Goal: Task Accomplishment & Management: Use online tool/utility

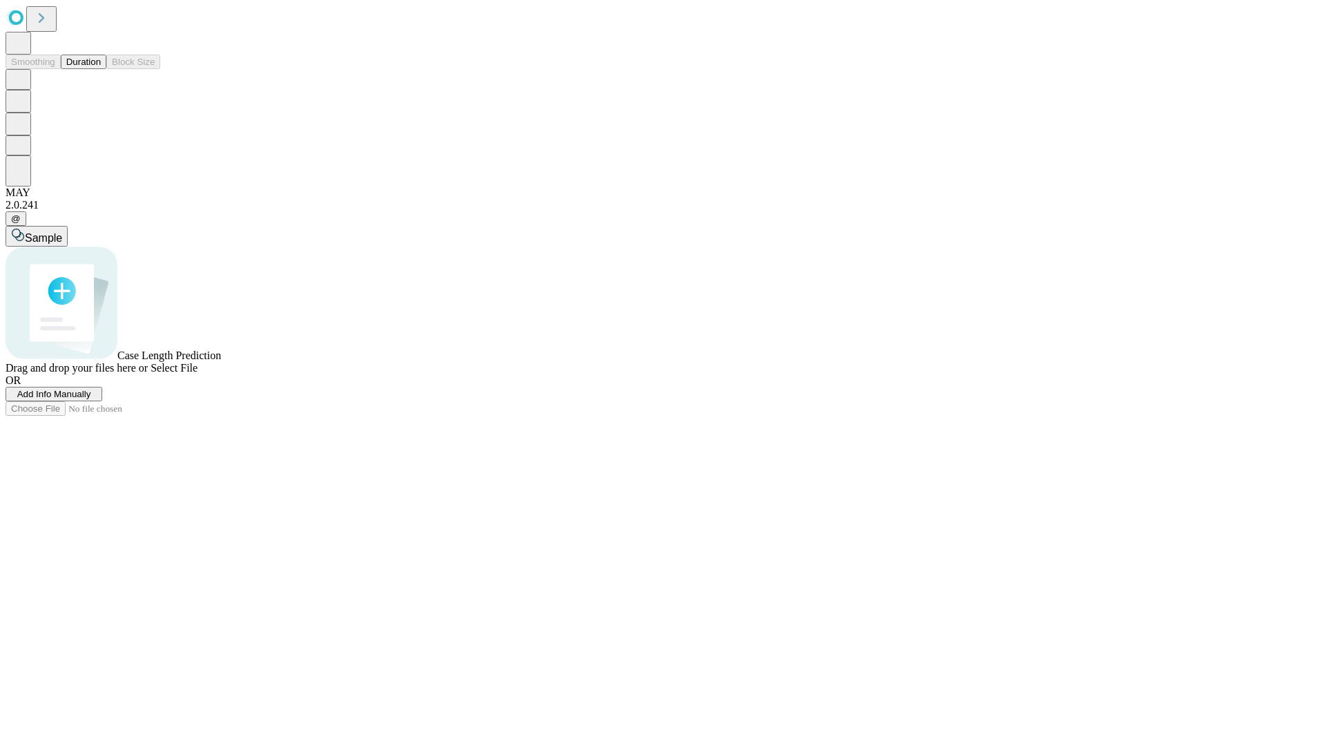
click at [101, 69] on button "Duration" at bounding box center [84, 62] width 46 height 15
click at [91, 399] on span "Add Info Manually" at bounding box center [54, 394] width 74 height 10
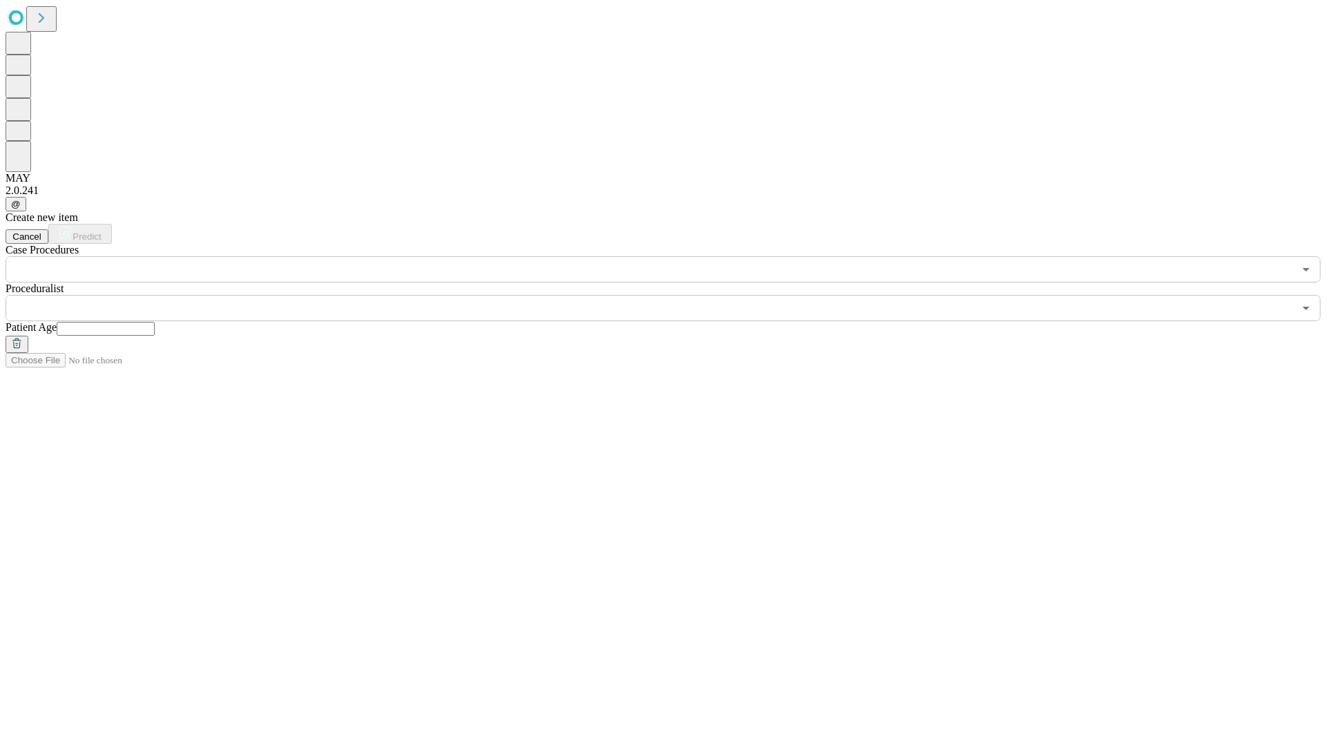
click at [155, 322] on input "text" at bounding box center [106, 329] width 98 height 14
type input "**"
click at [673, 295] on input "text" at bounding box center [650, 308] width 1288 height 26
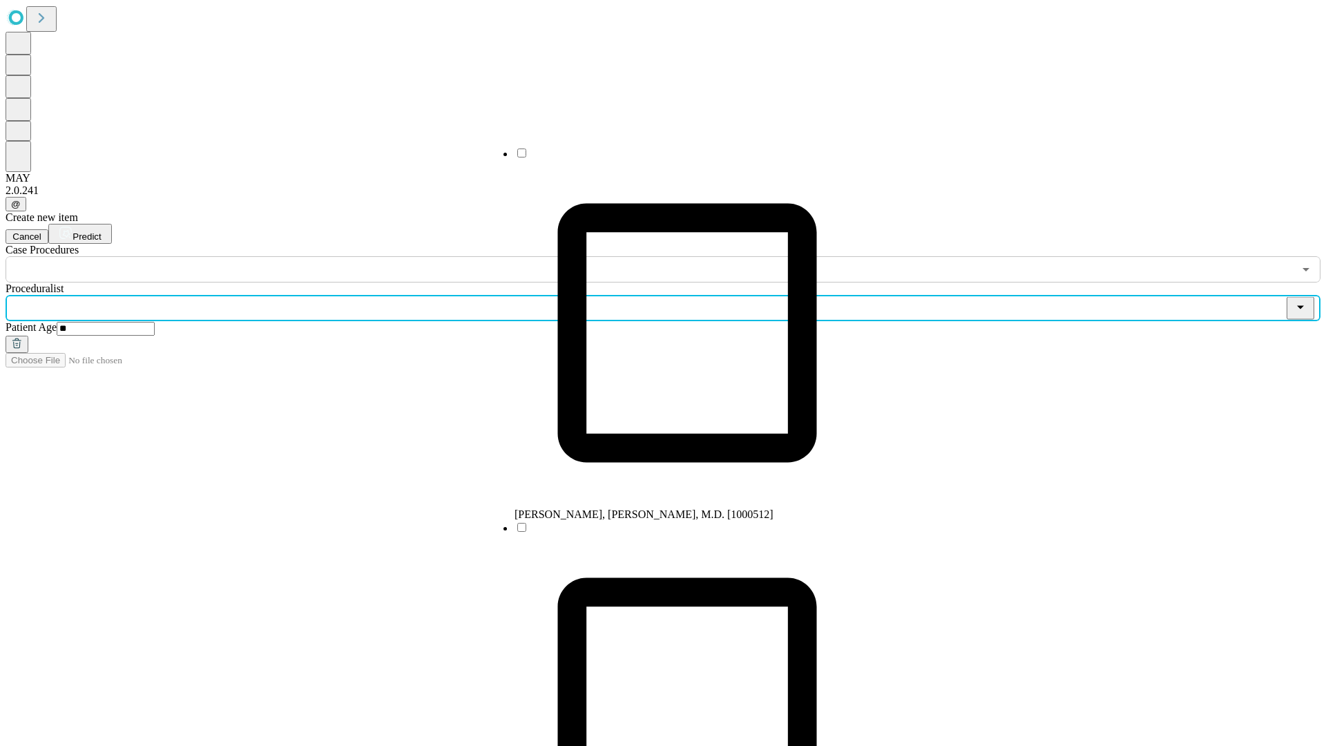
click at [674, 158] on li "[PERSON_NAME], [PERSON_NAME], M.D. [1000512]" at bounding box center [687, 333] width 345 height 374
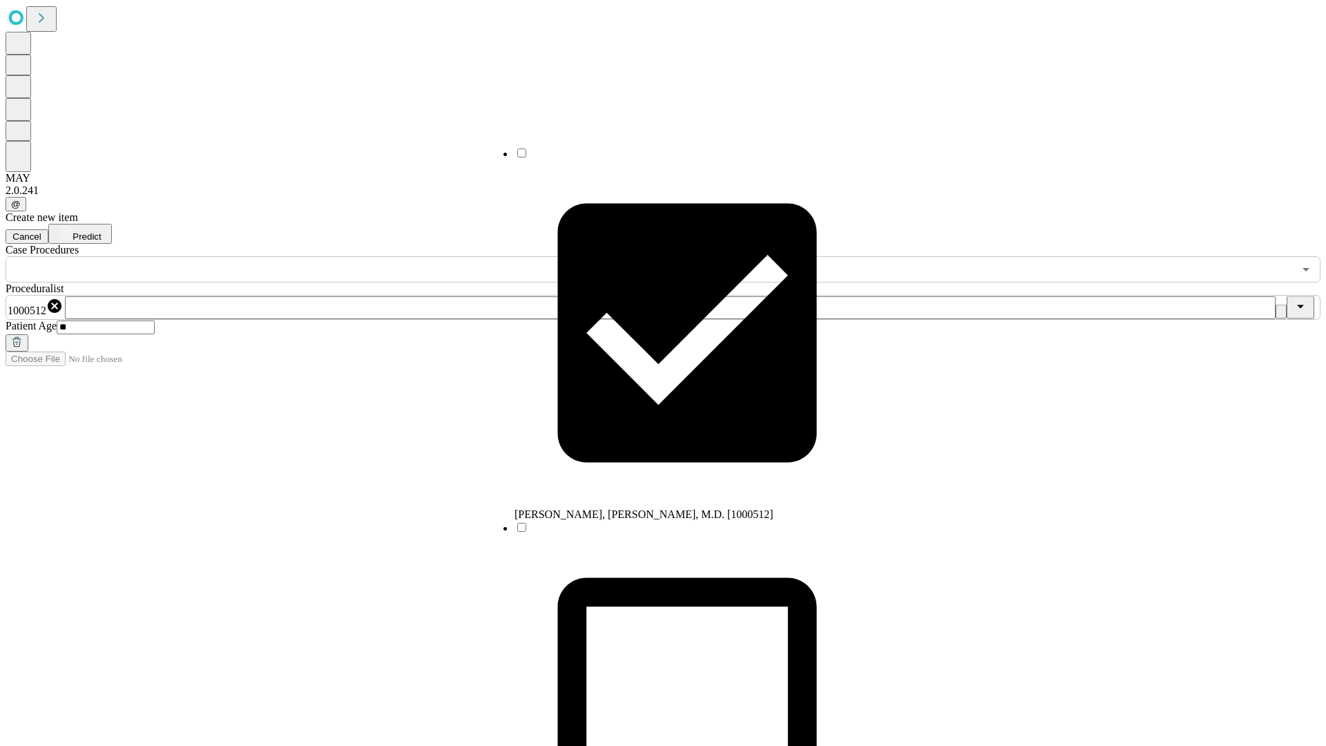
click at [290, 256] on input "text" at bounding box center [650, 269] width 1288 height 26
